Goal: Information Seeking & Learning: Learn about a topic

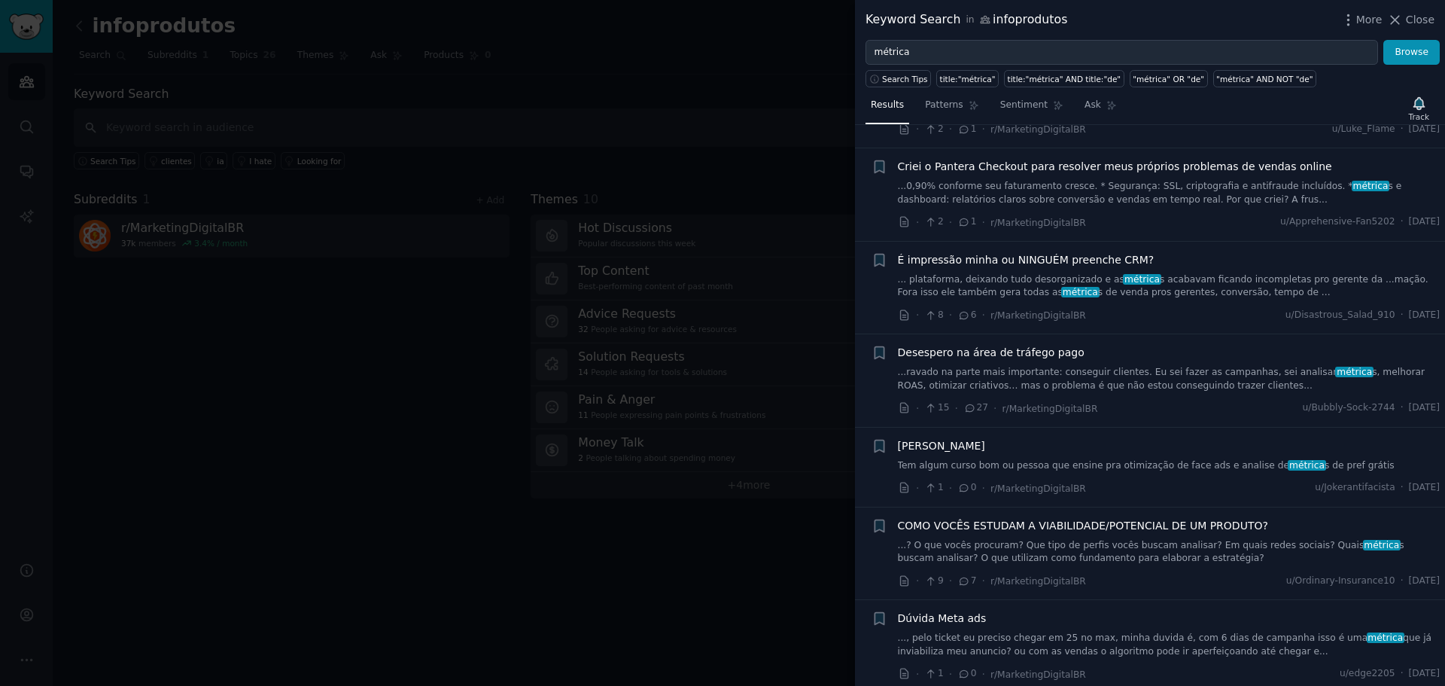
scroll to position [677, 0]
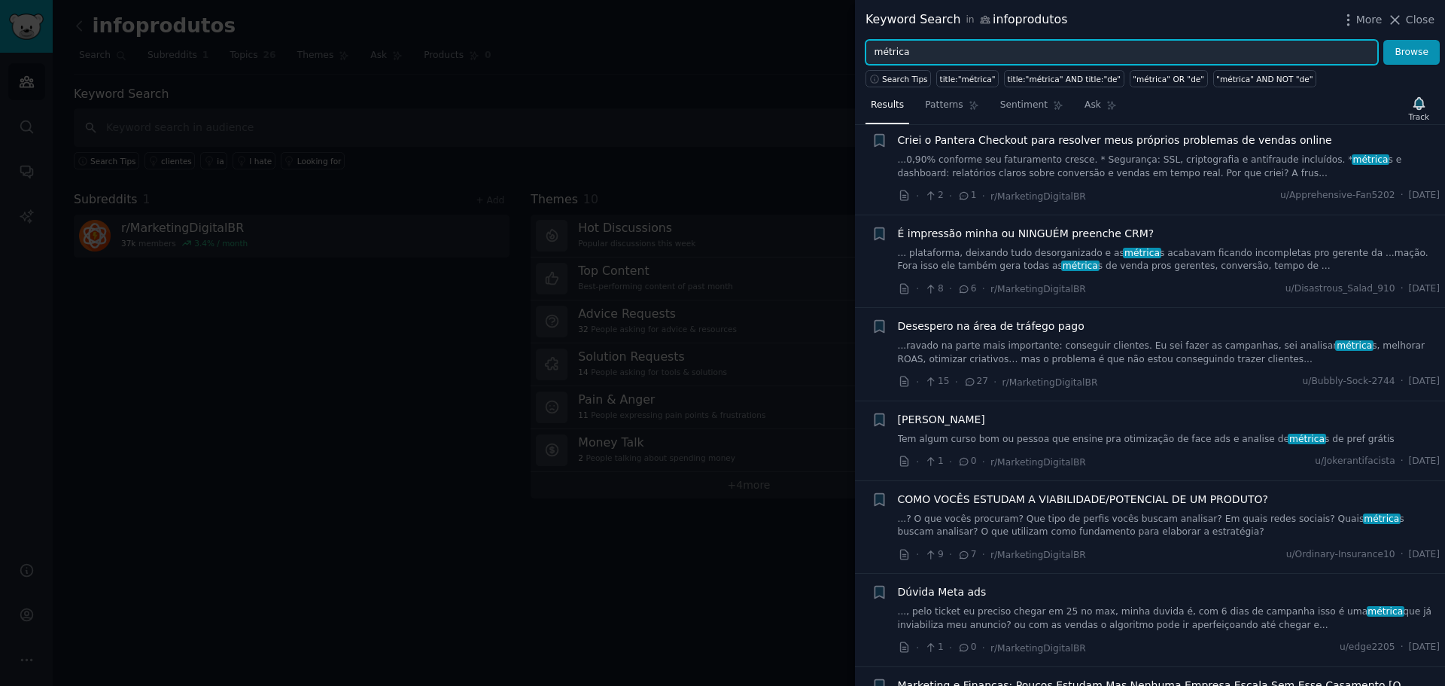
click at [960, 56] on input "métrica" at bounding box center [1121, 53] width 513 height 26
type input "infoprodutos"
click at [1383, 40] on button "Browse" at bounding box center [1411, 53] width 56 height 26
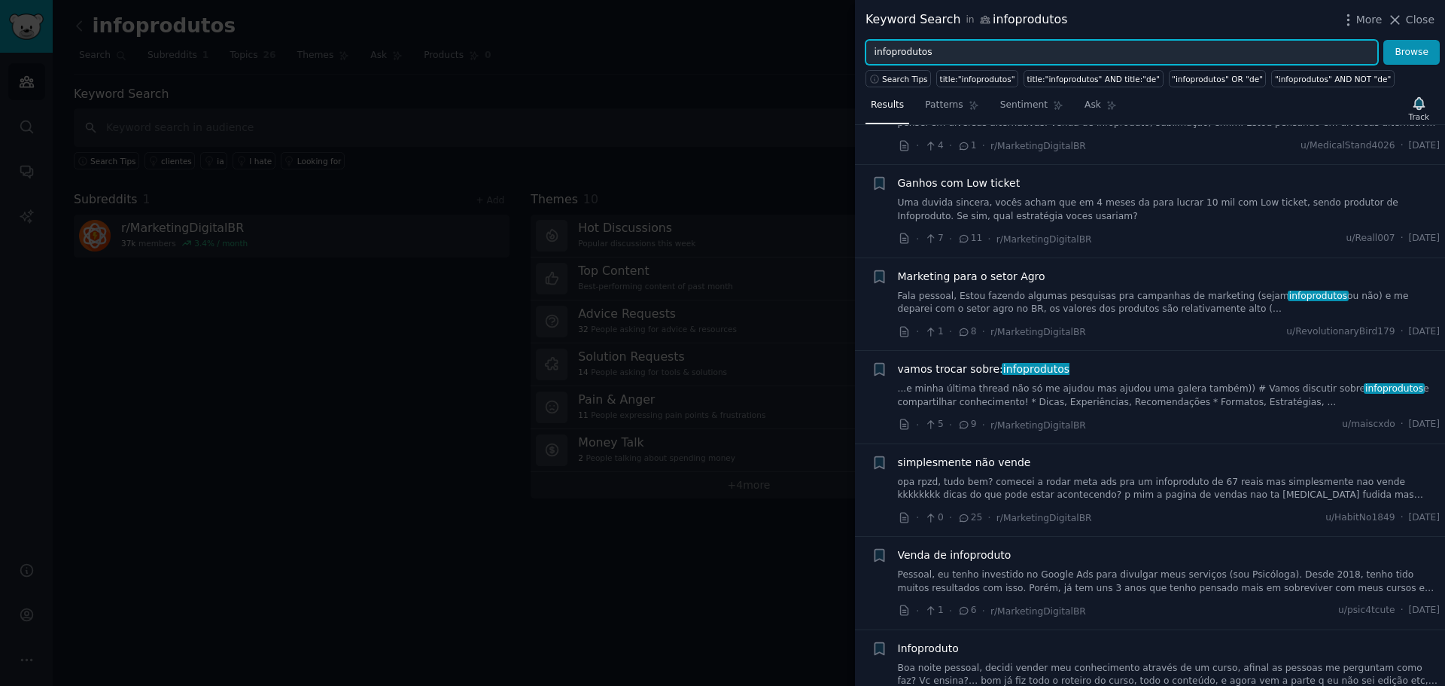
scroll to position [527, 0]
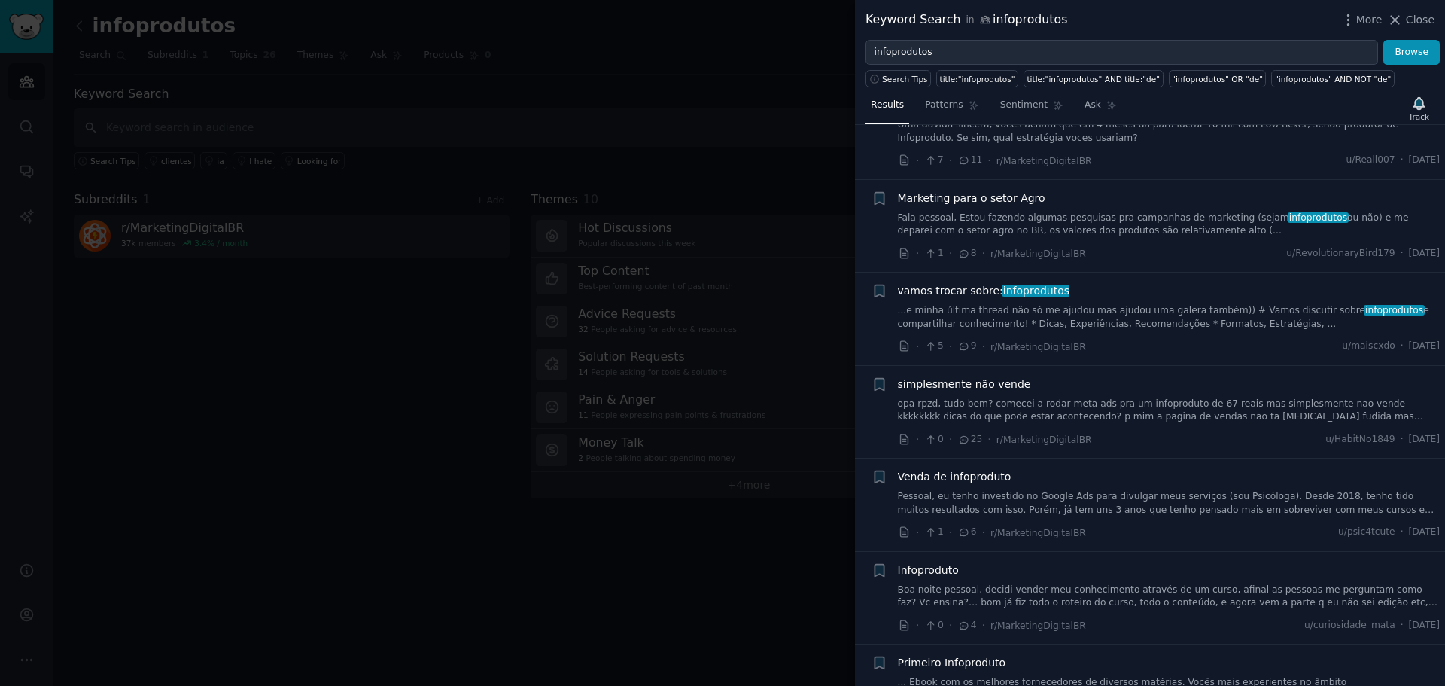
click at [958, 473] on span "Venda de infoproduto" at bounding box center [955, 477] width 114 height 16
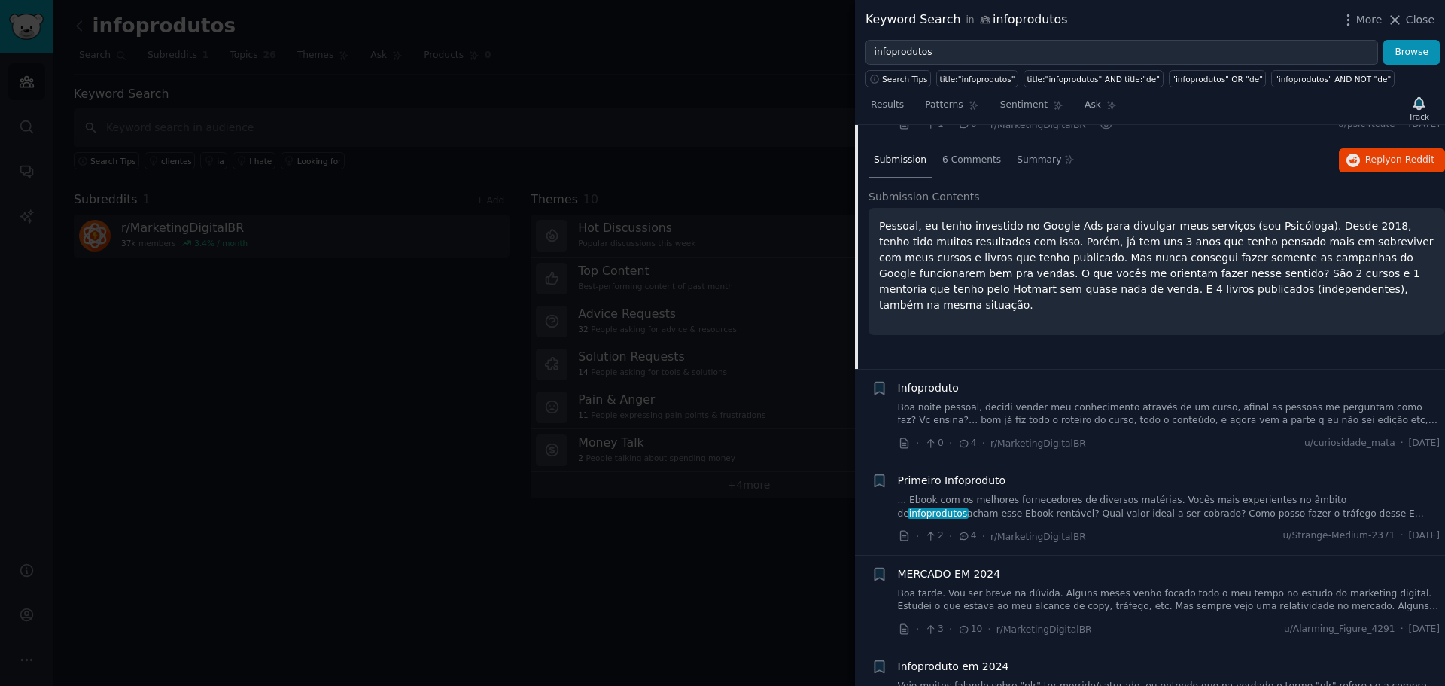
scroll to position [935, 0]
click at [1027, 411] on link "Boa noite pessoal, decidi vender meu conhecimento através de um curso, afinal a…" at bounding box center [1169, 413] width 543 height 26
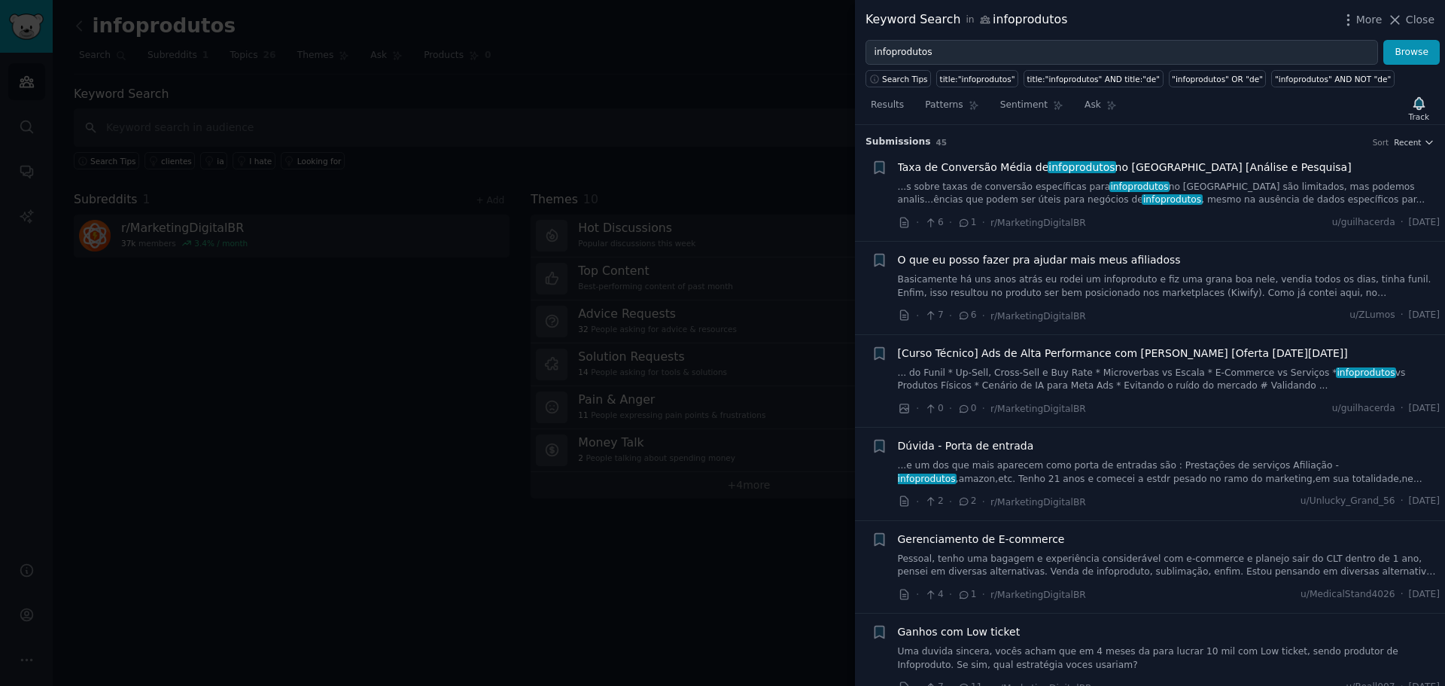
click at [972, 160] on span "Taxa de Conversão Média de infoprodutos no [GEOGRAPHIC_DATA] [Análise e Pesquis…" at bounding box center [1125, 168] width 454 height 16
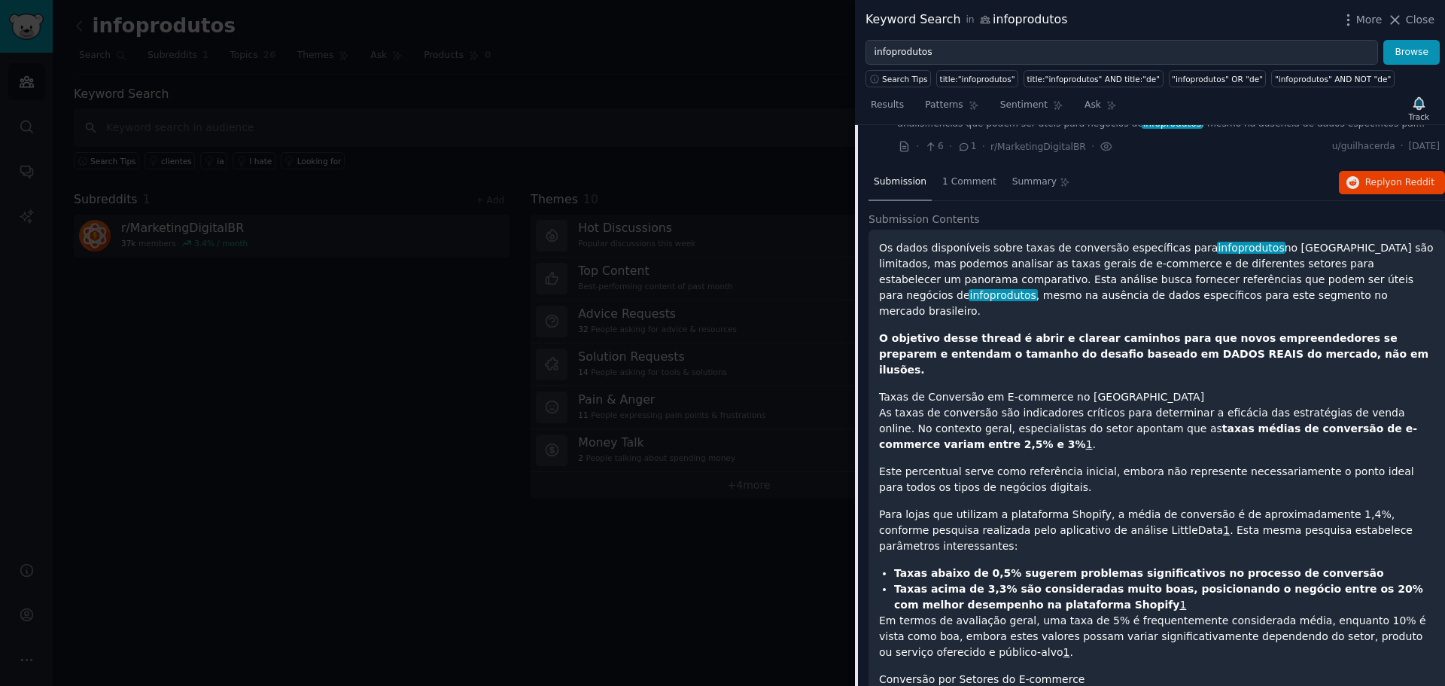
scroll to position [99, 0]
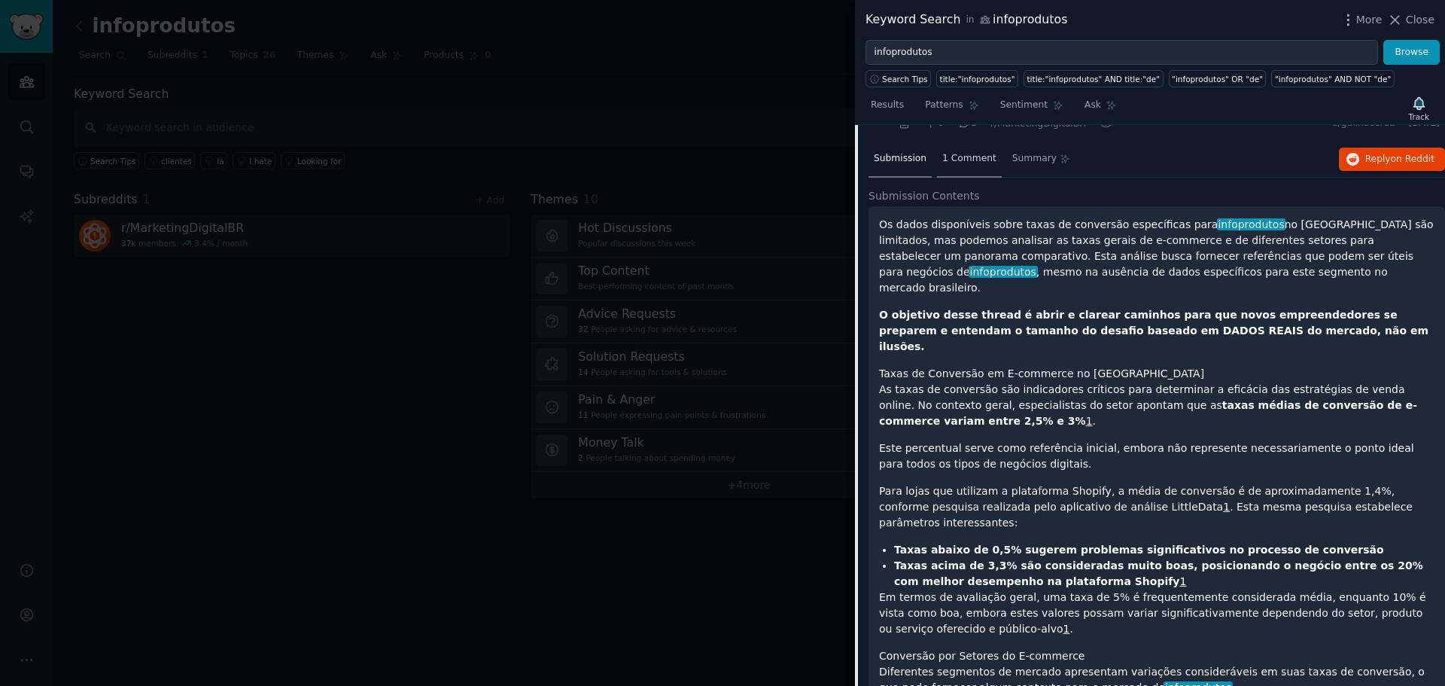
click at [951, 162] on span "1 Comment" at bounding box center [969, 159] width 54 height 14
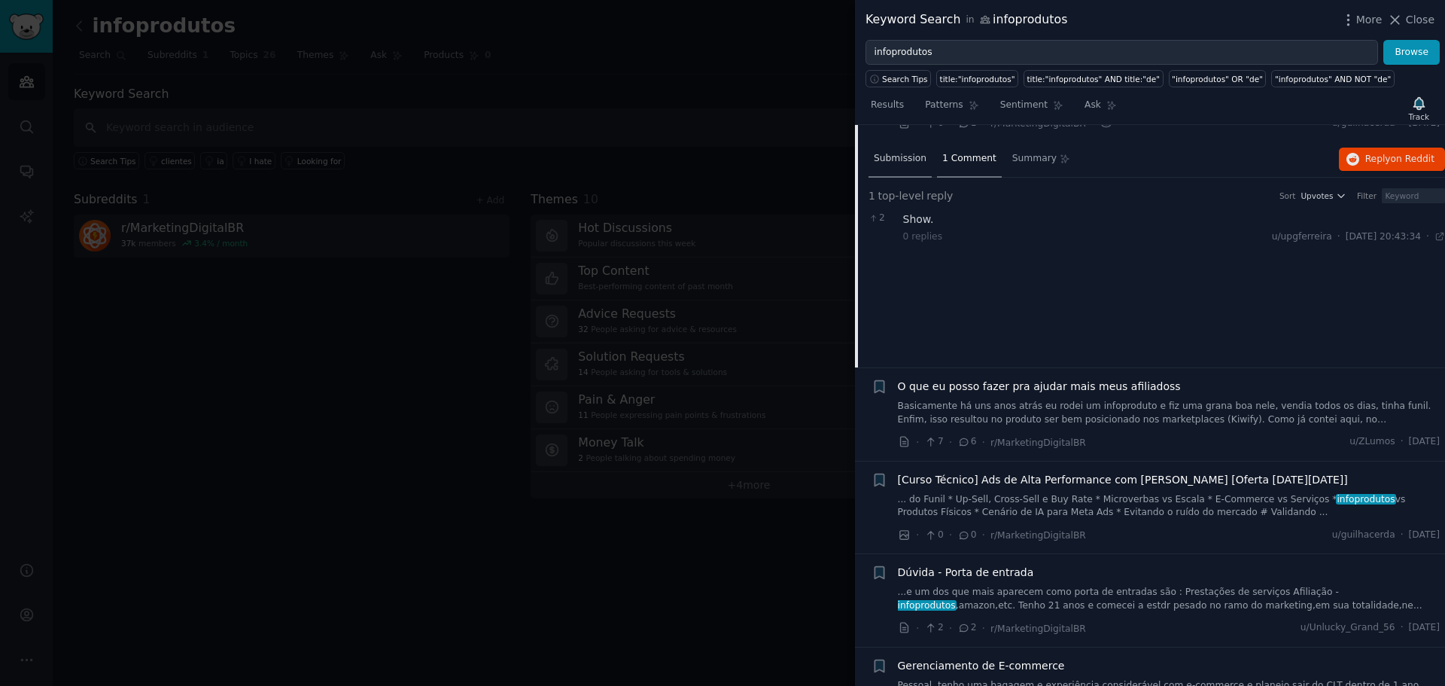
click at [903, 161] on span "Submission" at bounding box center [900, 159] width 53 height 14
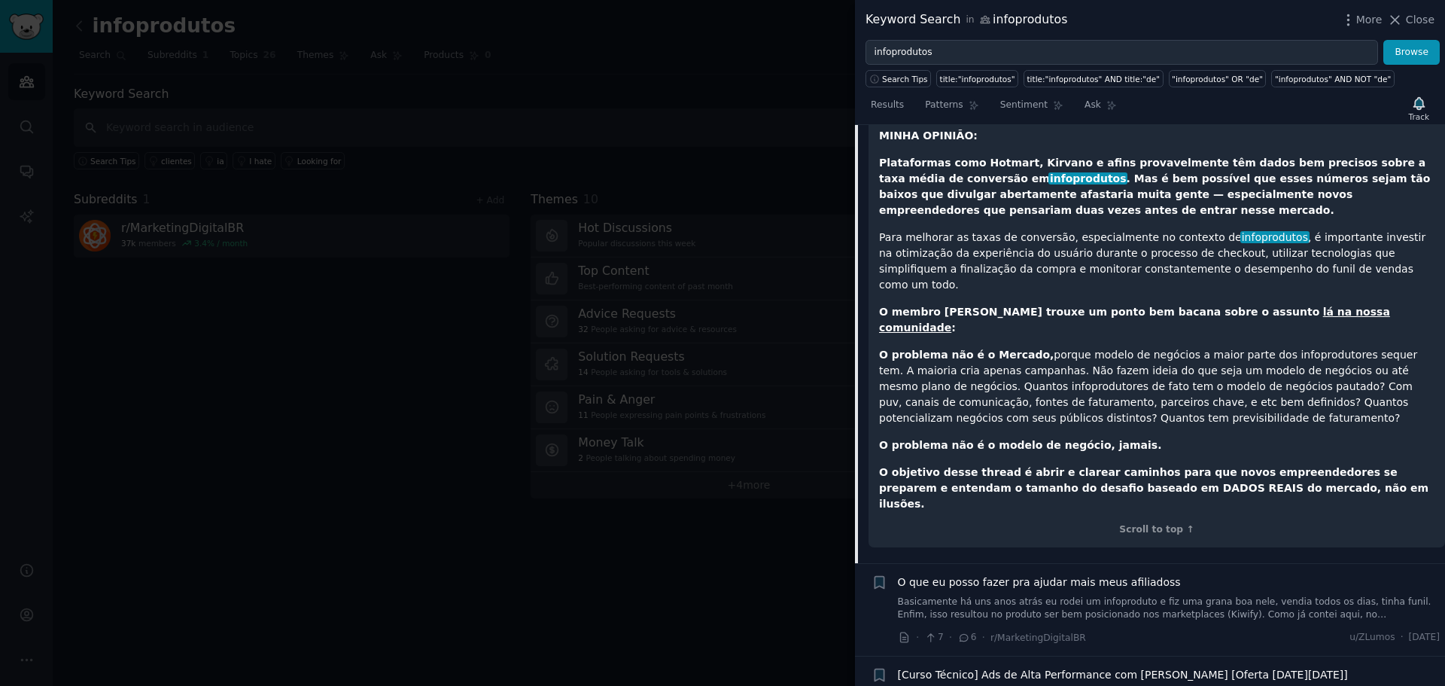
scroll to position [2131, 0]
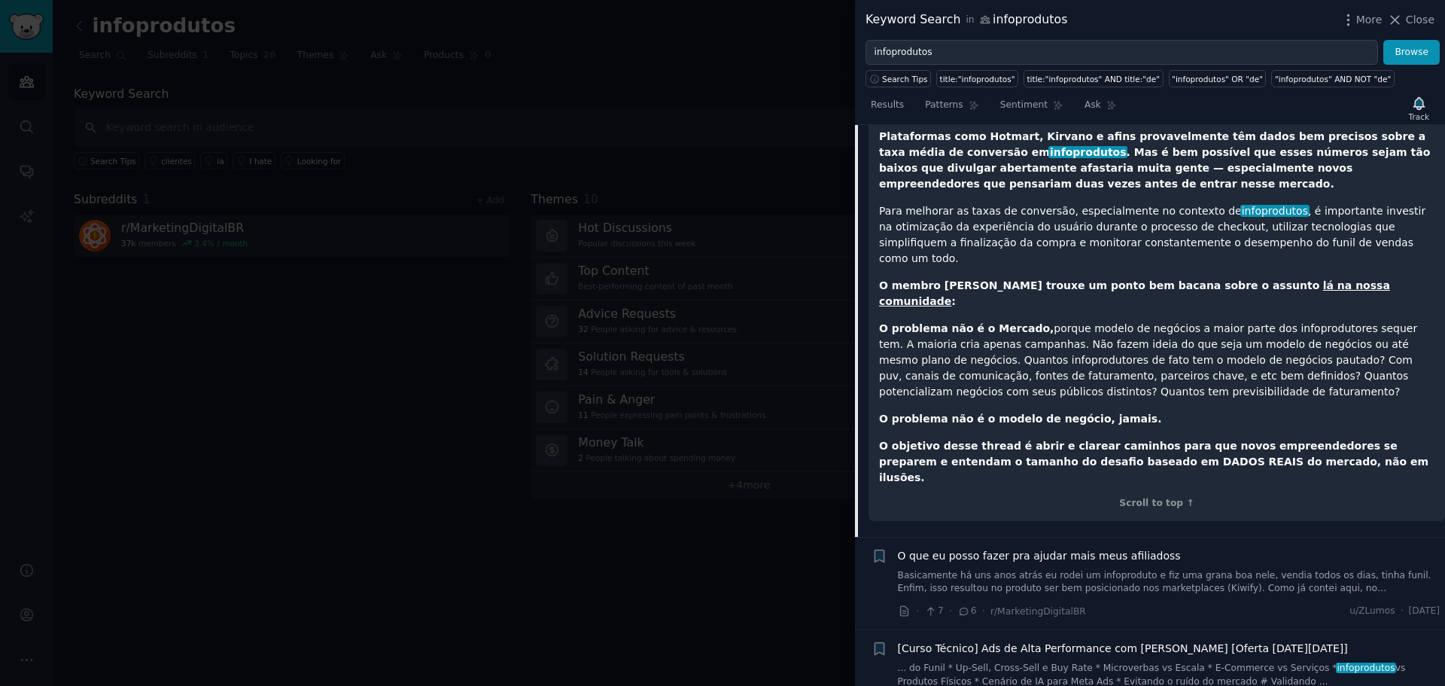
click at [1054, 662] on link "... do Funil * Up-Sell, Cross-Sell e Buy Rate * Microverbas vs Escala * E-Comme…" at bounding box center [1169, 675] width 543 height 26
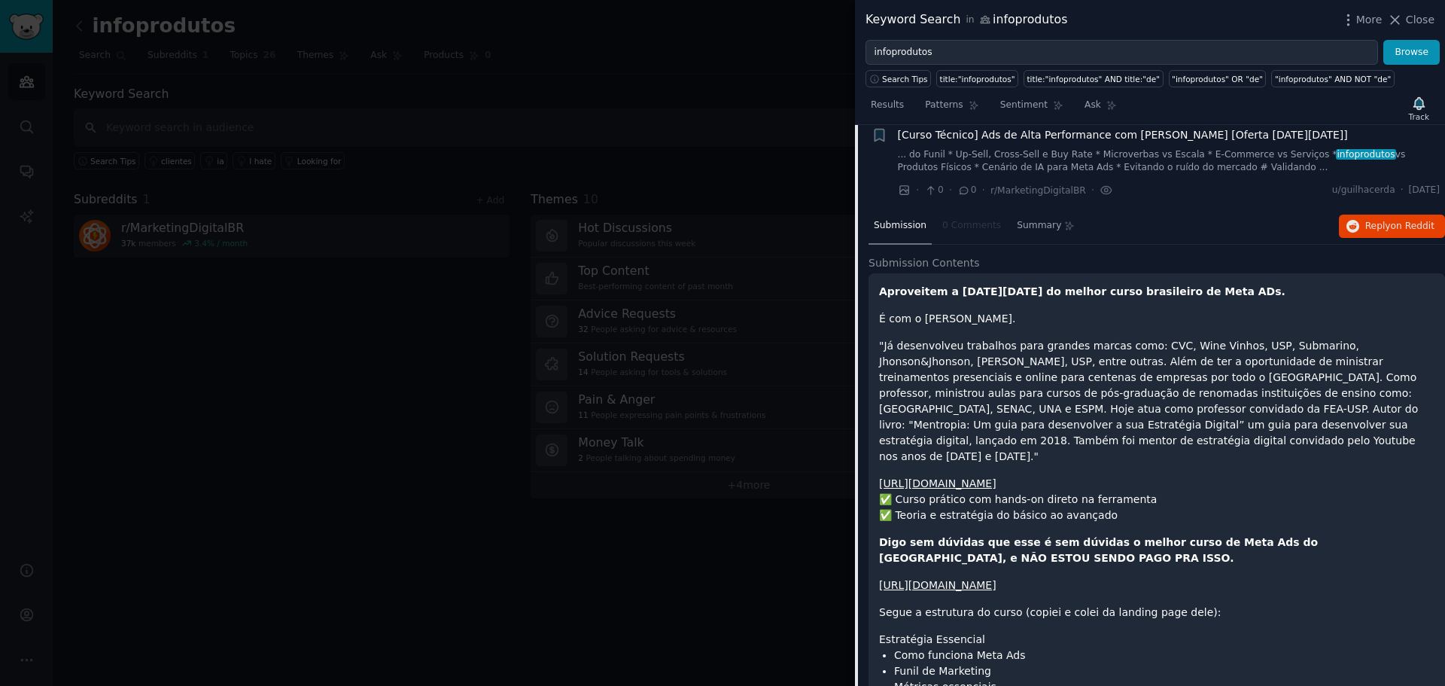
scroll to position [210, 0]
